Goal: Find specific page/section: Find specific page/section

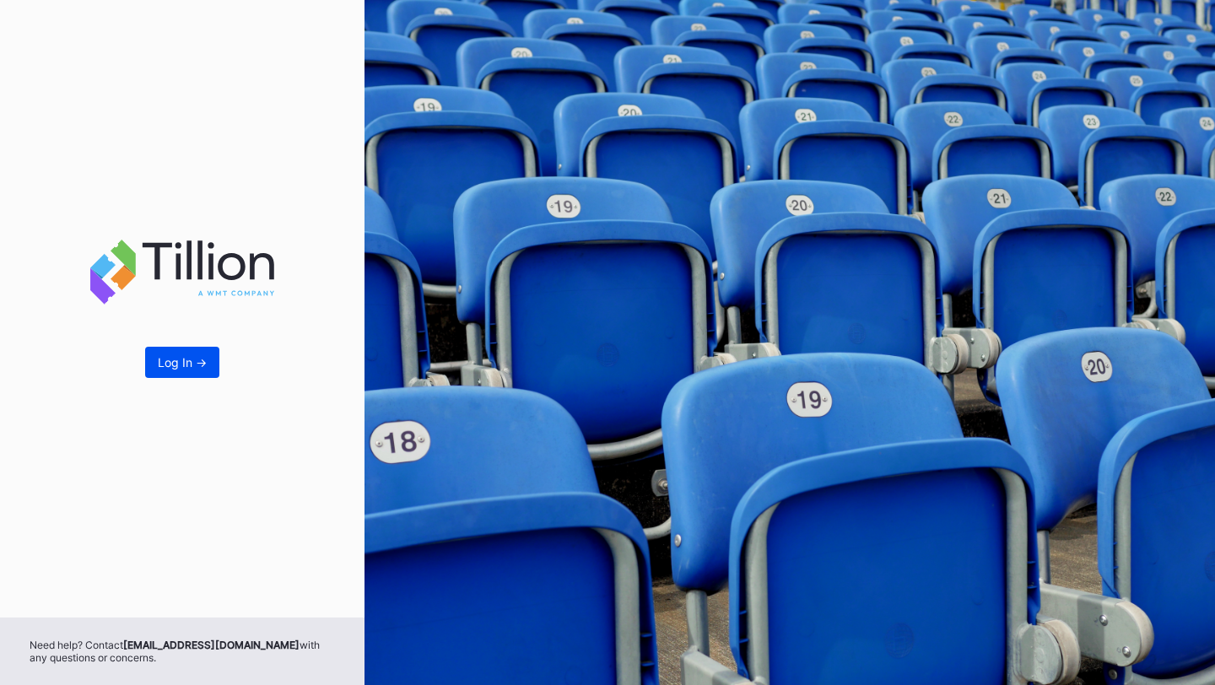
click at [201, 366] on div "Log In ->" at bounding box center [182, 362] width 49 height 14
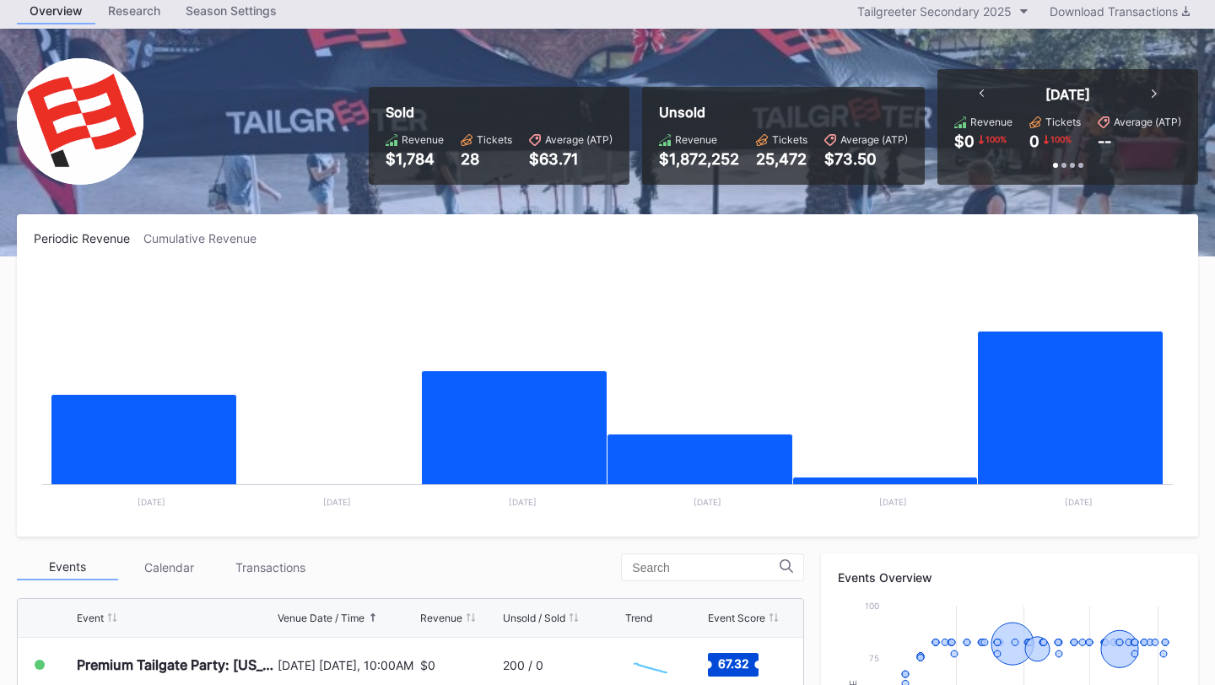
scroll to position [66, 0]
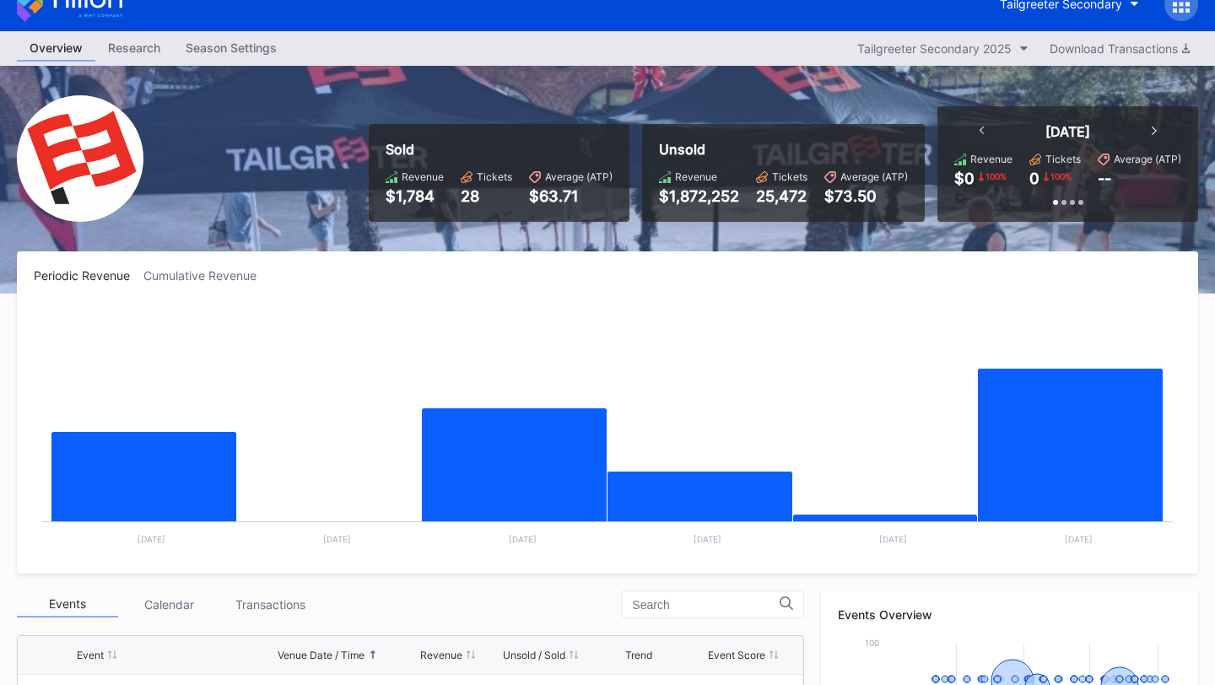
scroll to position [20, 0]
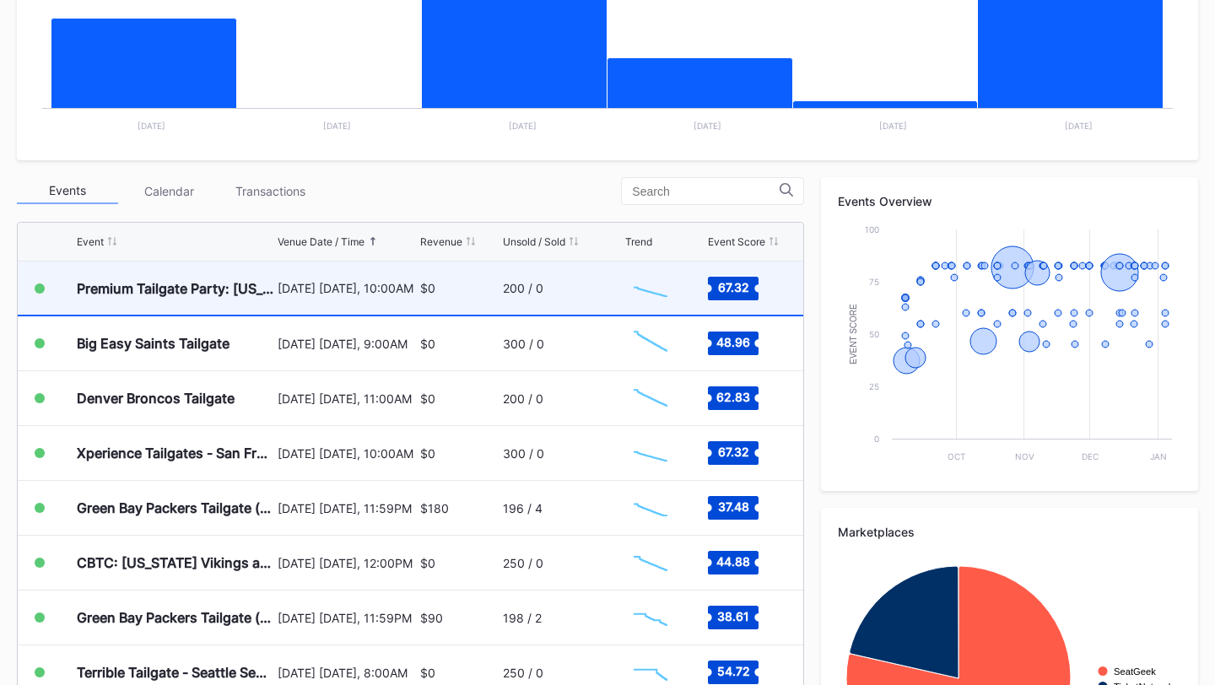
scroll to position [435, 0]
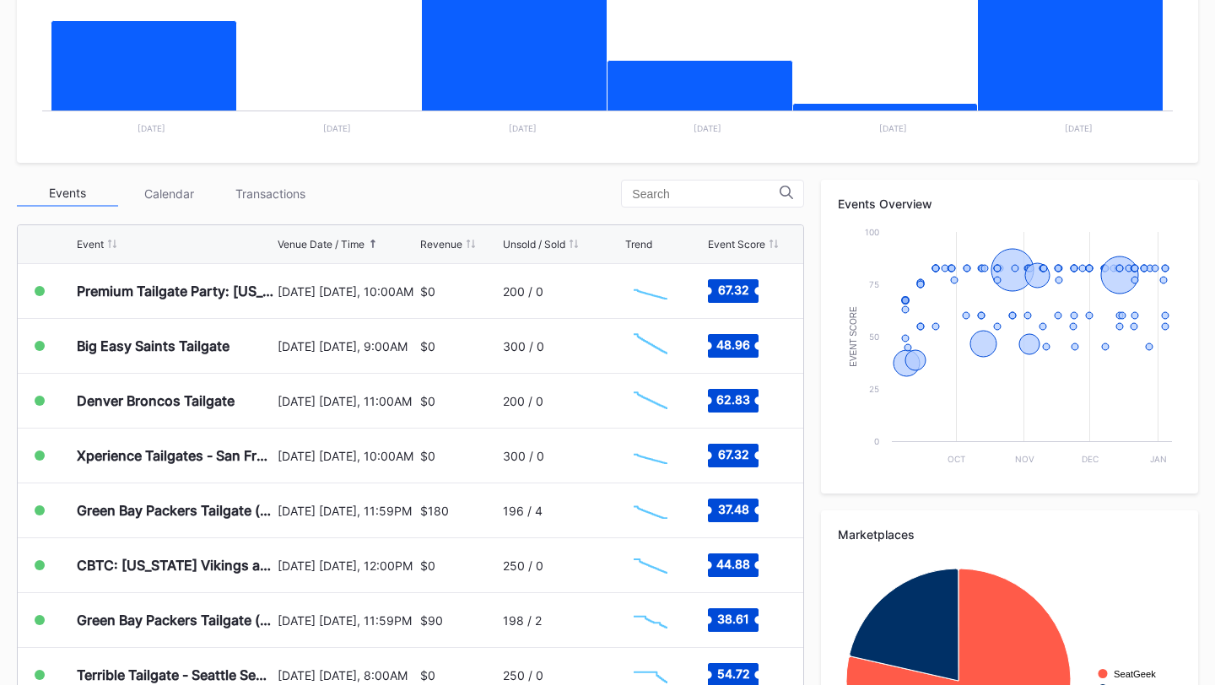
click at [668, 194] on input at bounding box center [706, 194] width 148 height 14
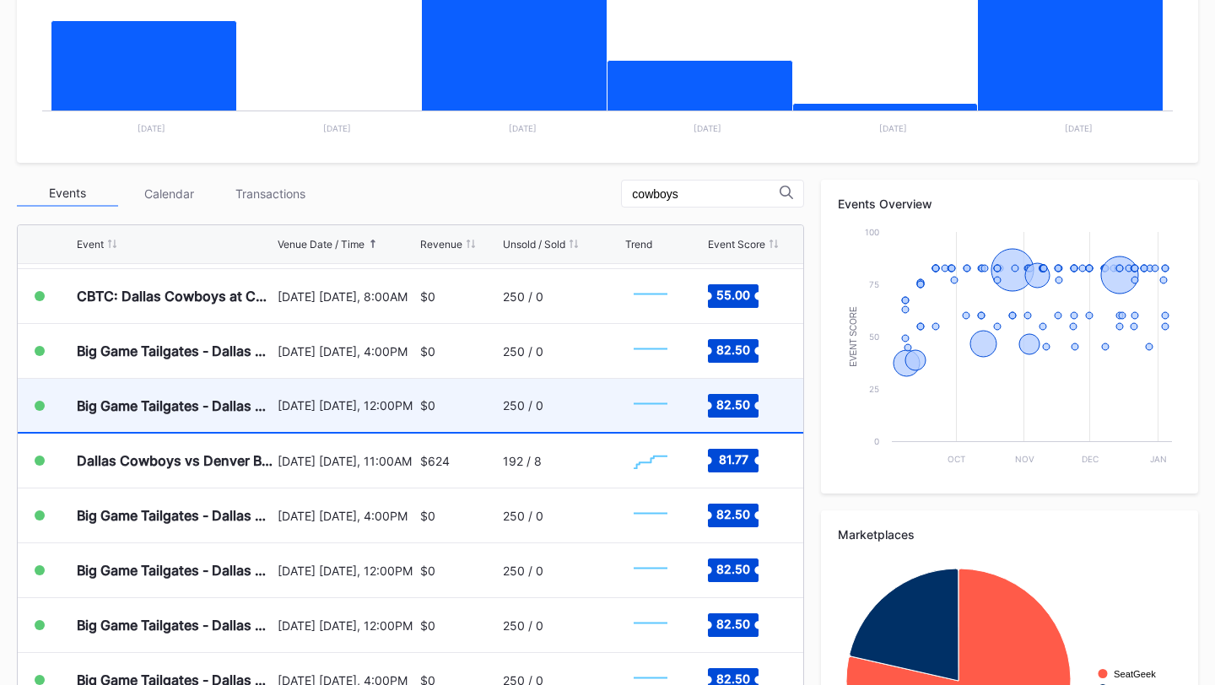
scroll to position [51, 0]
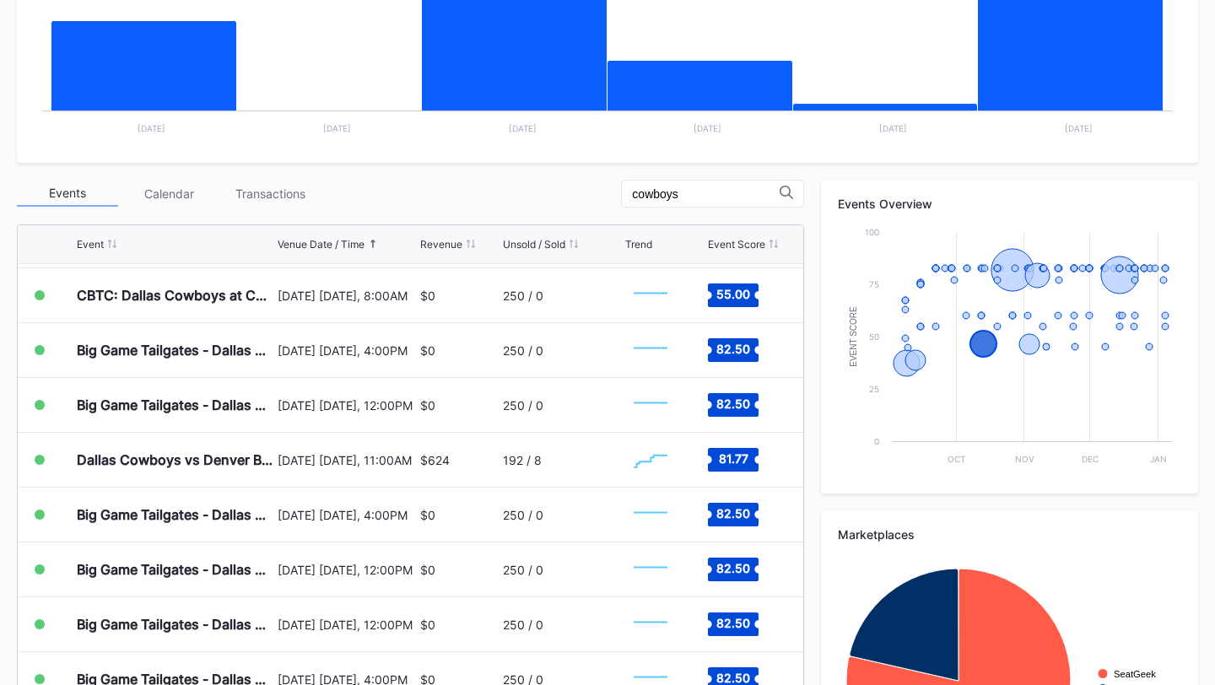
type input "cowboys"
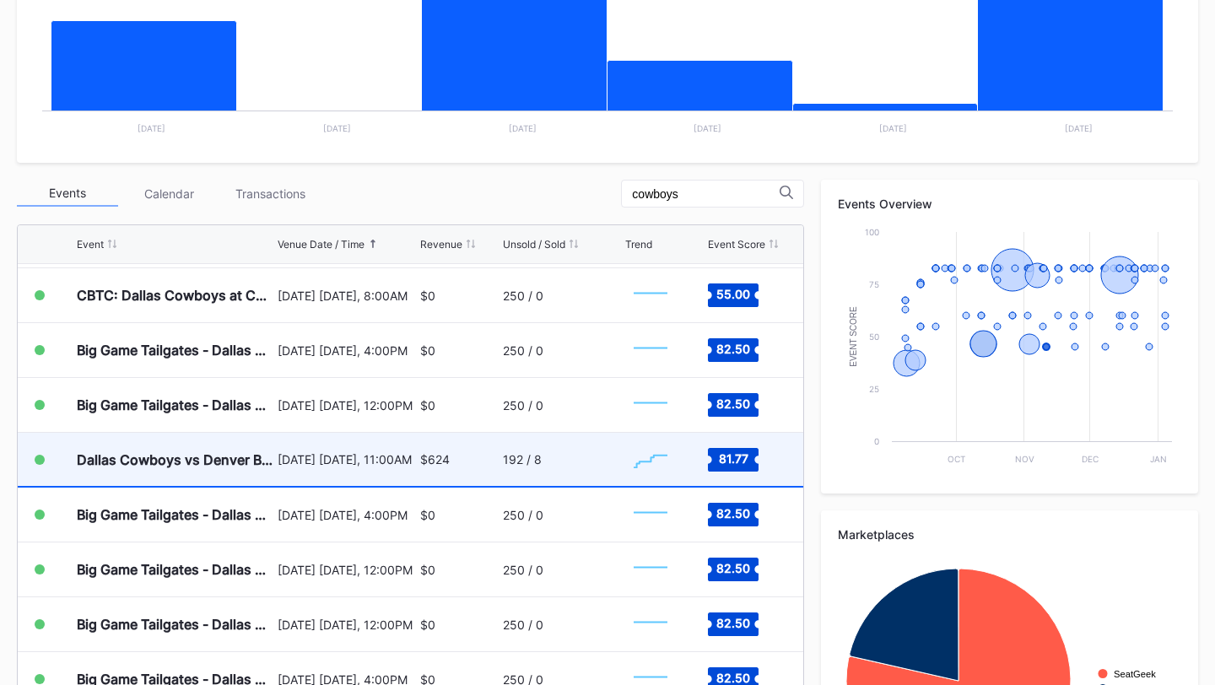
click at [491, 462] on div "$624" at bounding box center [459, 459] width 78 height 53
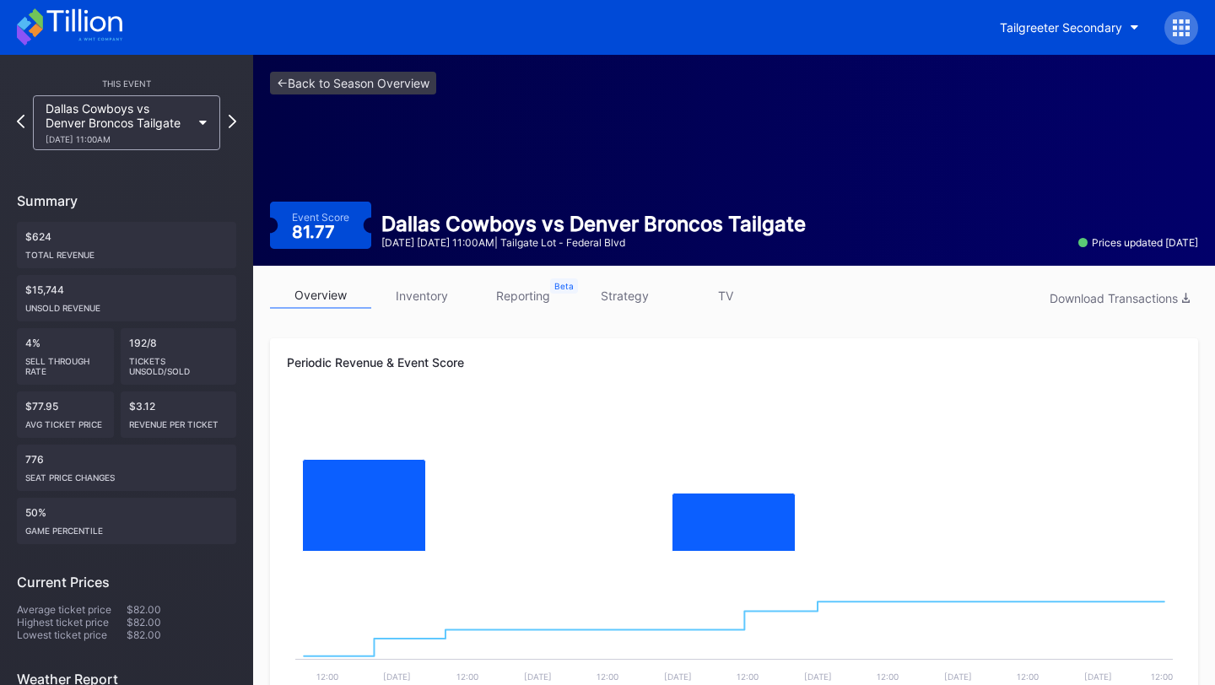
click at [420, 292] on link "inventory" at bounding box center [421, 296] width 101 height 26
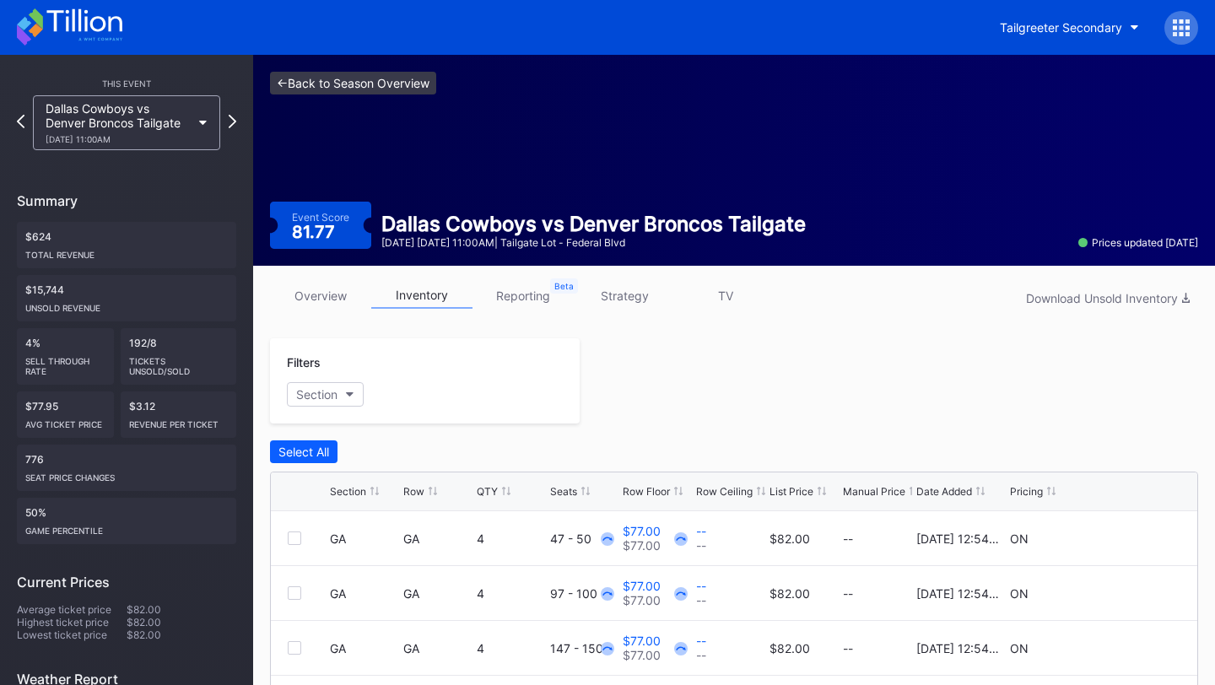
click at [374, 80] on link "<- Back to Season Overview" at bounding box center [353, 83] width 166 height 23
